Goal: Check status: Check status

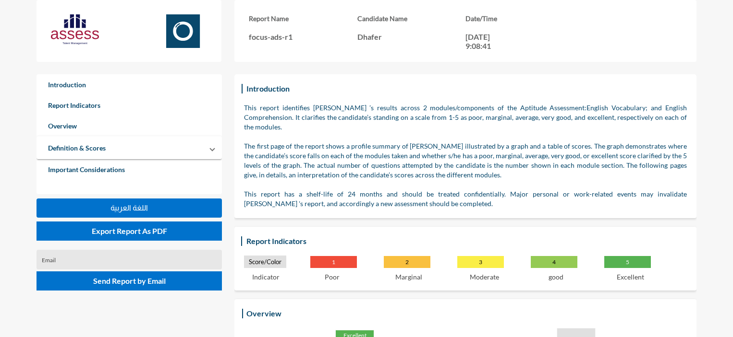
scroll to position [1044, 0]
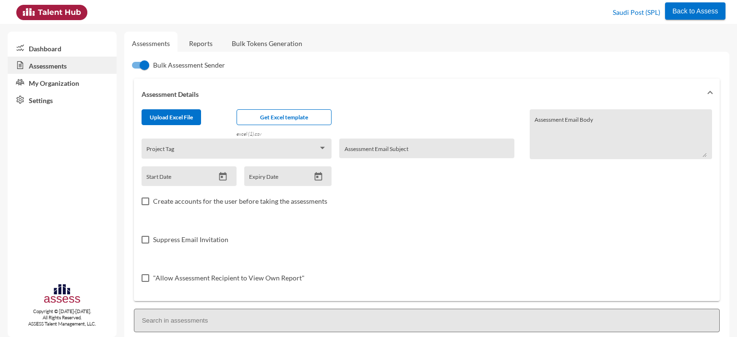
click at [201, 49] on link "Reports" at bounding box center [200, 44] width 39 height 24
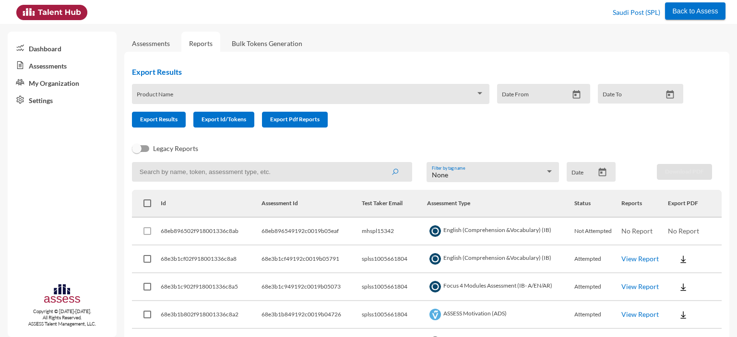
click at [209, 171] on input at bounding box center [272, 172] width 280 height 20
paste input "mhspl15342"
type input "mhspl15342"
click at [380, 163] on button "submit" at bounding box center [395, 171] width 31 height 17
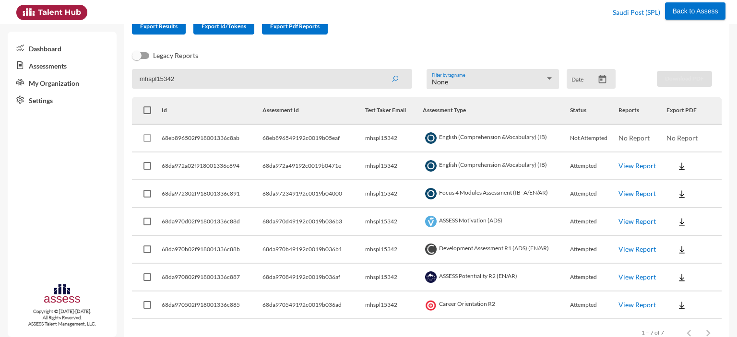
scroll to position [101, 0]
